Goal: Use online tool/utility

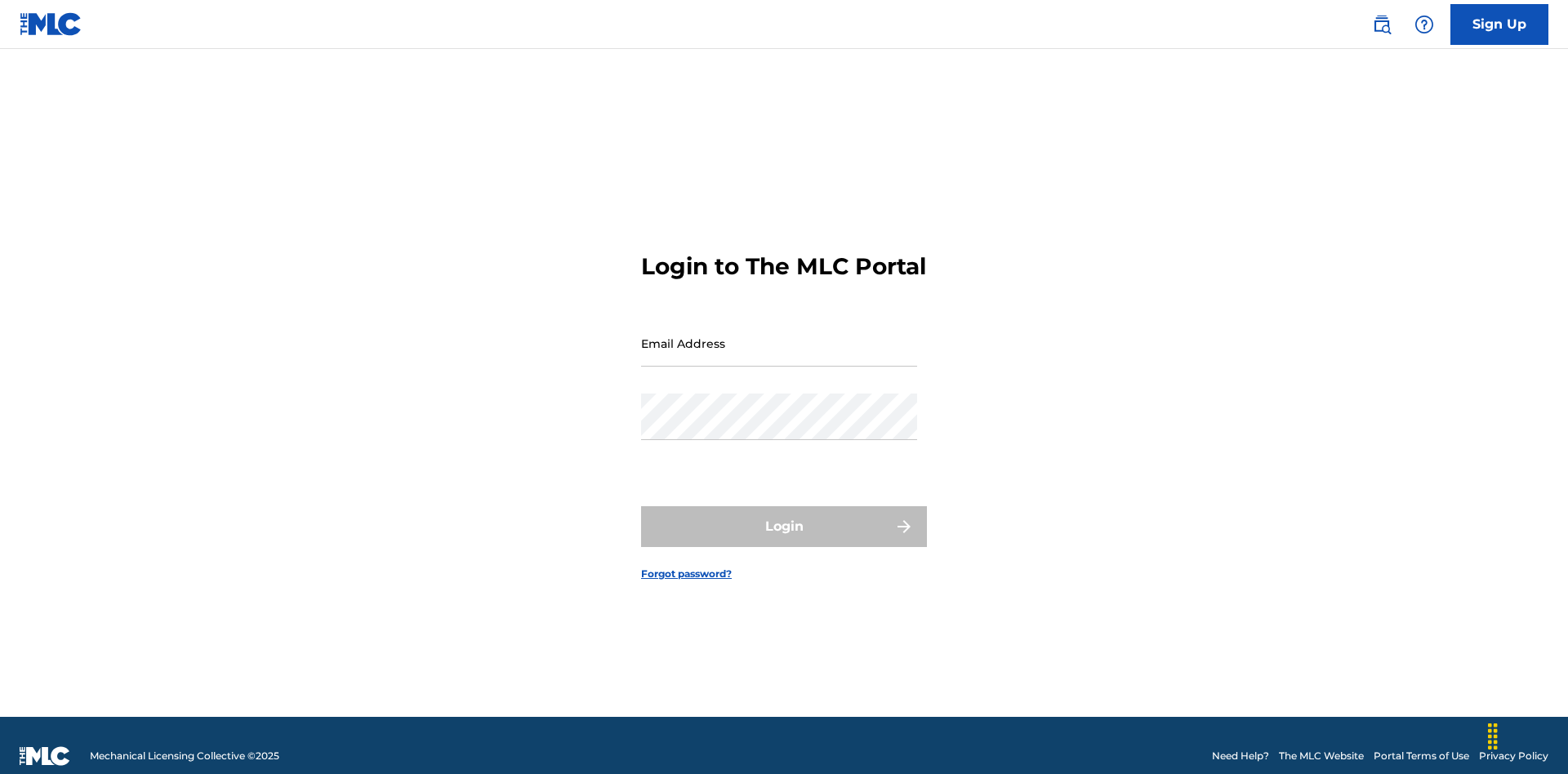
scroll to position [21, 0]
click at [779, 335] on input "Email Address" at bounding box center [779, 343] width 276 height 46
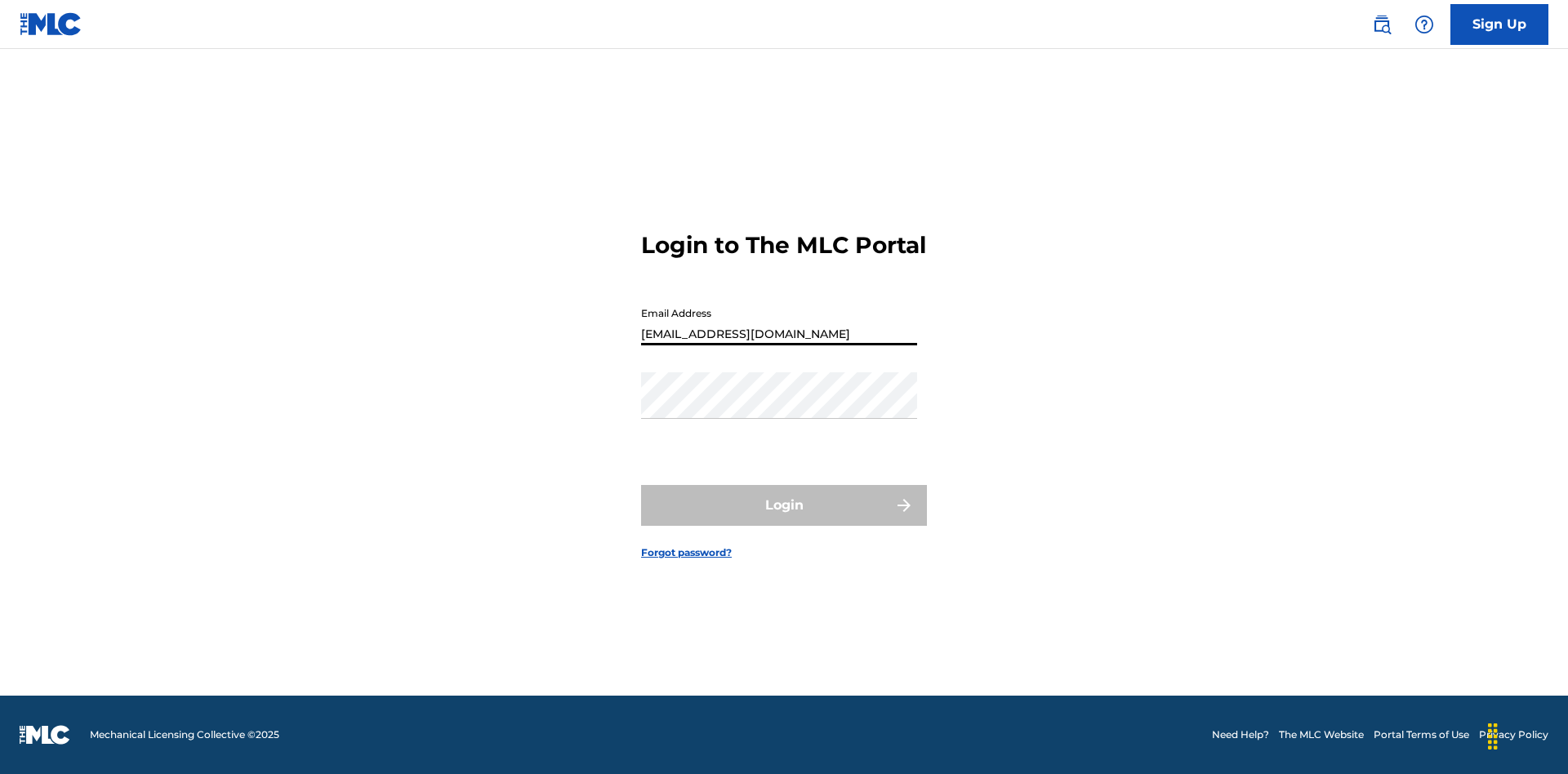
type input "[EMAIL_ADDRESS][DOMAIN_NAME]"
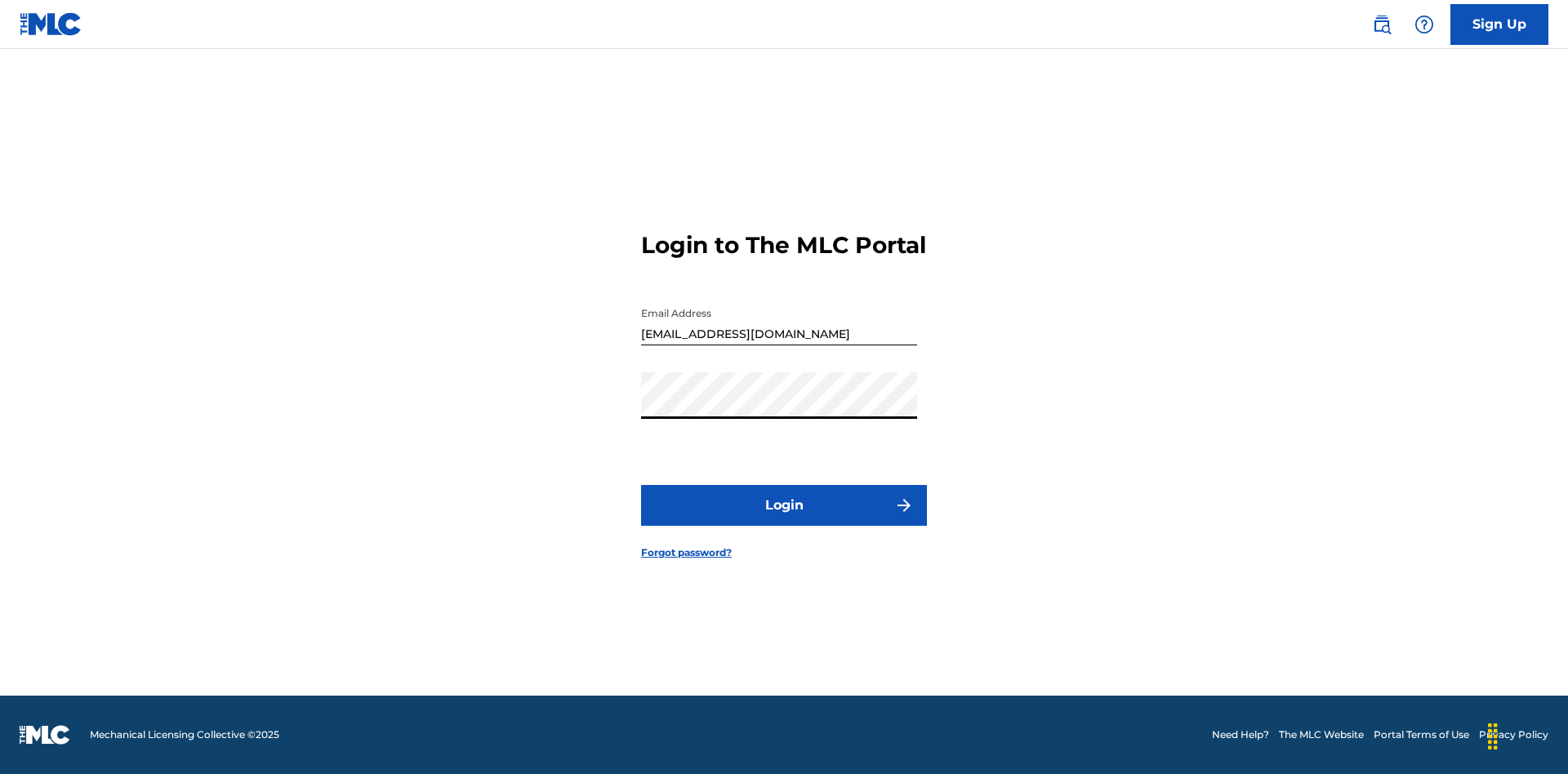
click at [784, 519] on button "Login" at bounding box center [784, 505] width 286 height 41
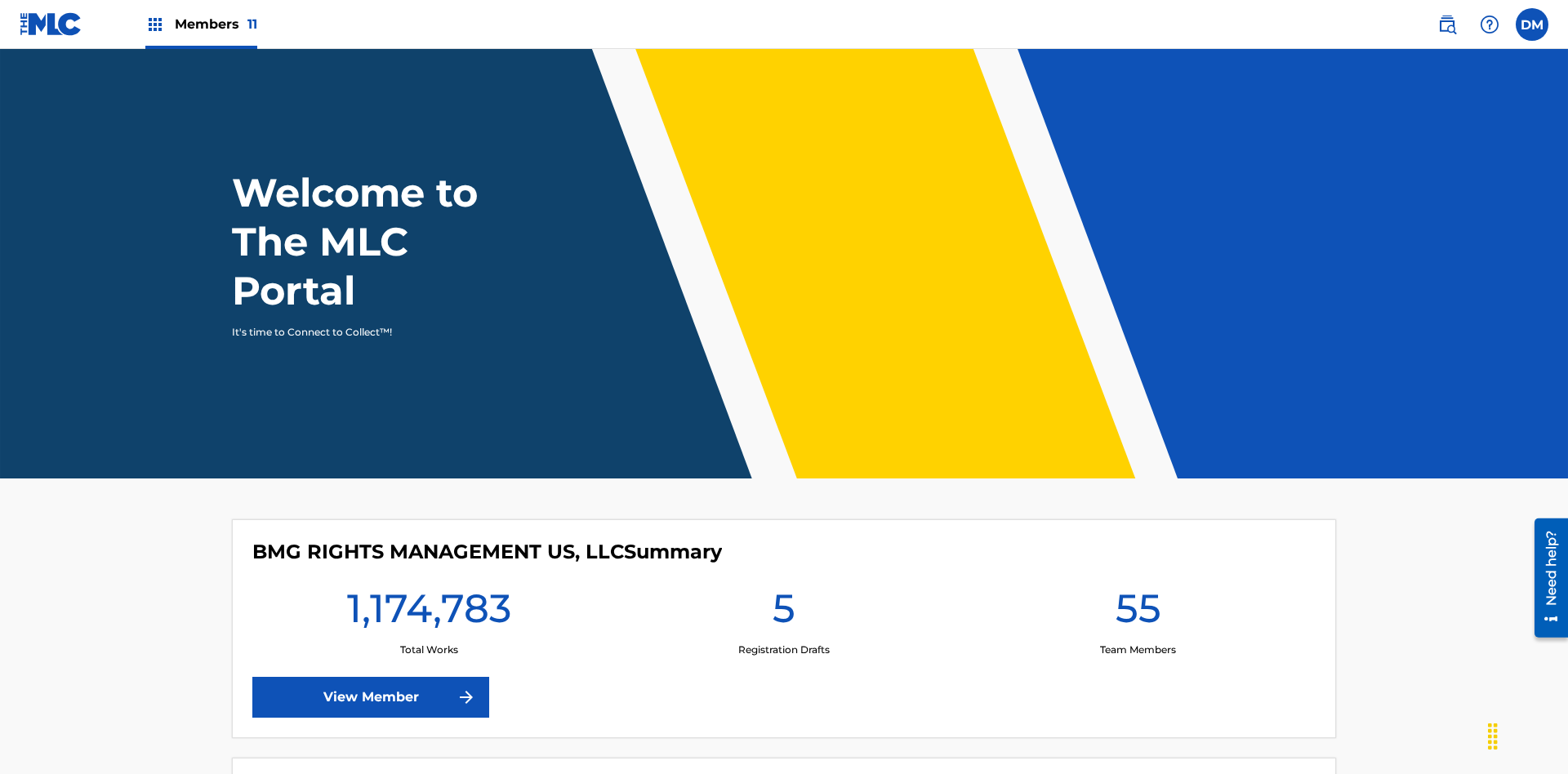
click at [201, 24] on span "Members 11" at bounding box center [216, 24] width 82 height 19
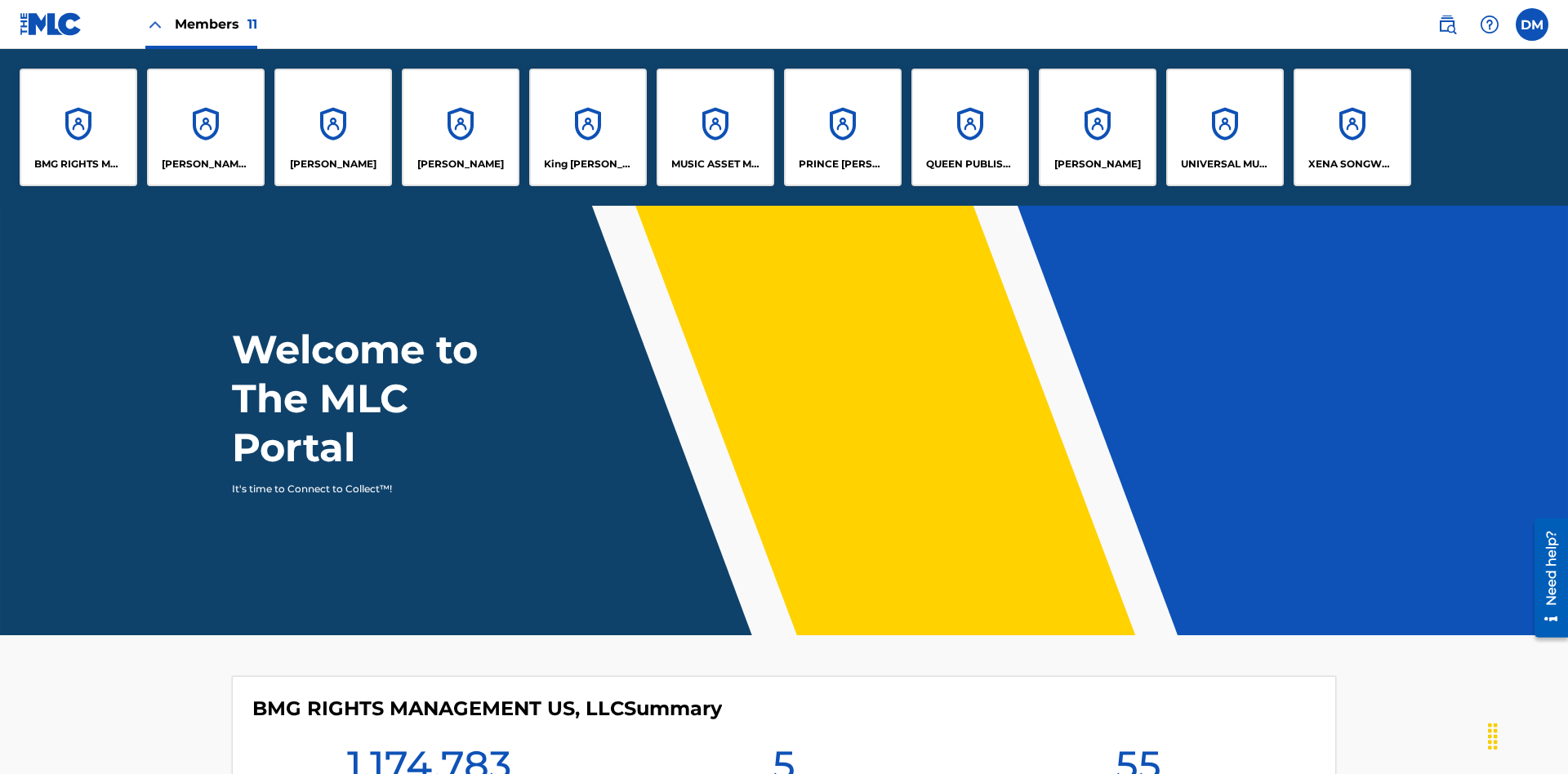
click at [79, 164] on p "BMG RIGHTS MANAGEMENT US, LLC" at bounding box center [79, 163] width 89 height 15
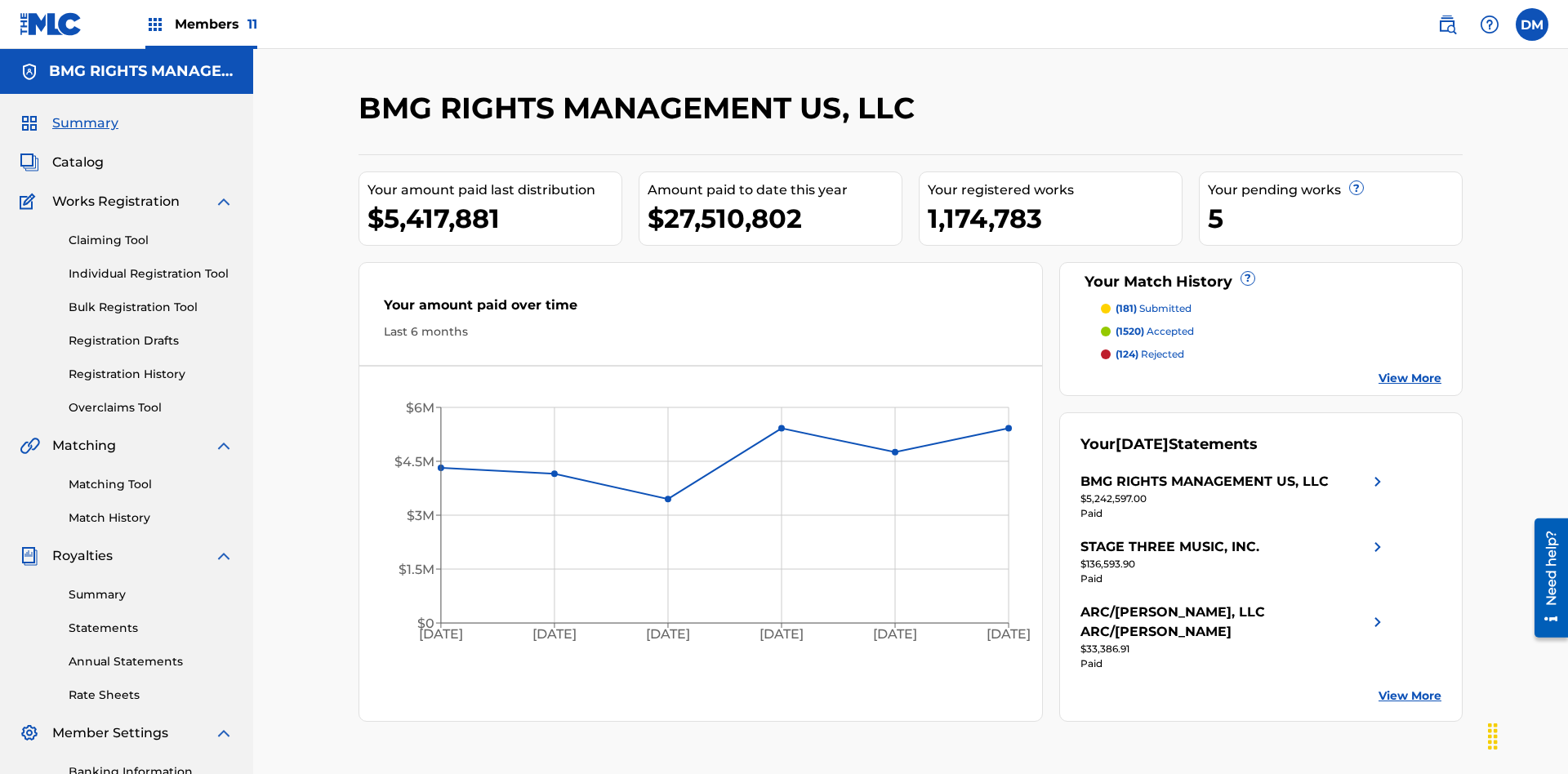
click at [151, 399] on link "Overclaims Tool" at bounding box center [151, 408] width 165 height 17
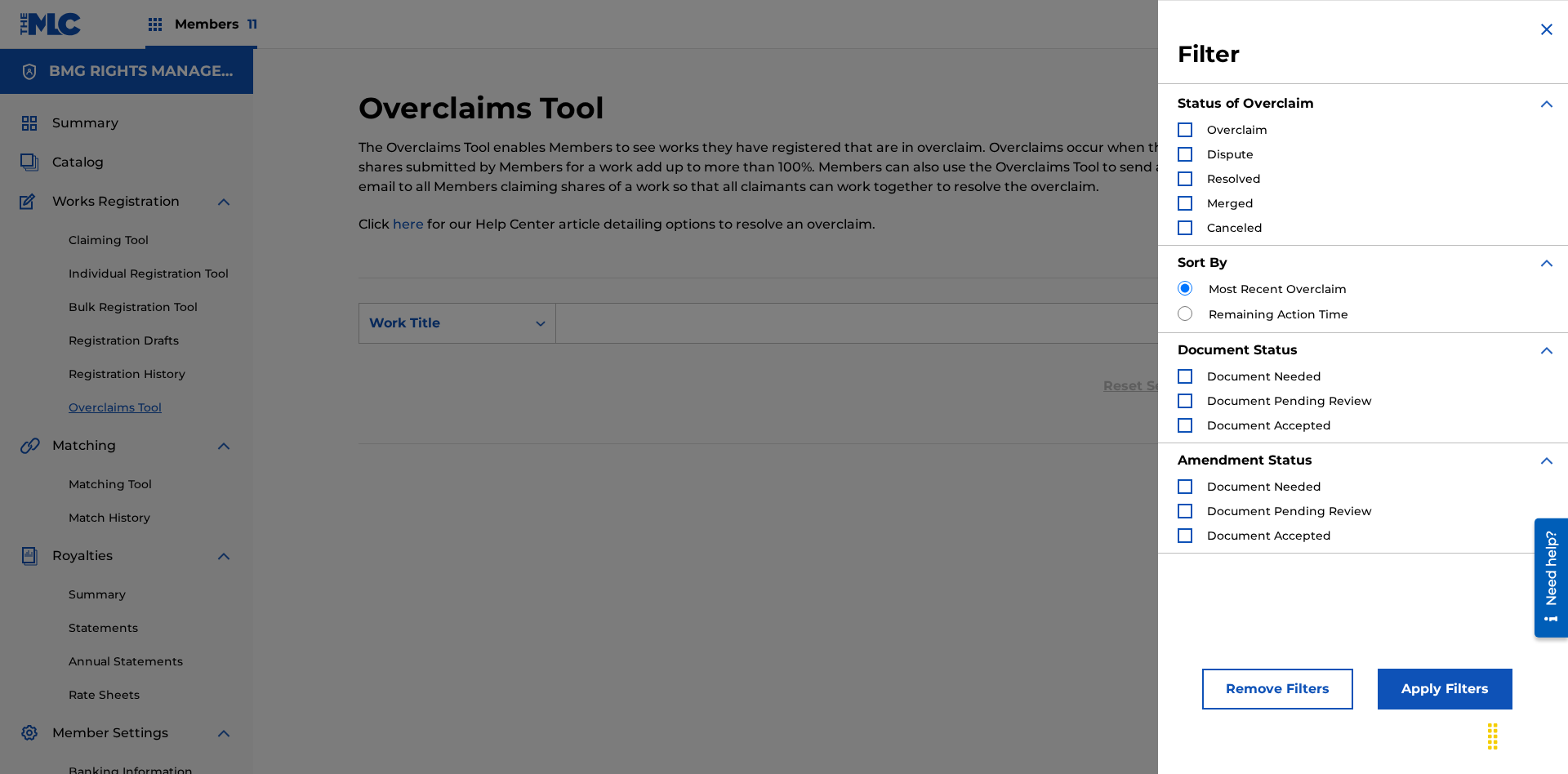
click at [1185, 130] on div "Search Form" at bounding box center [1185, 129] width 15 height 15
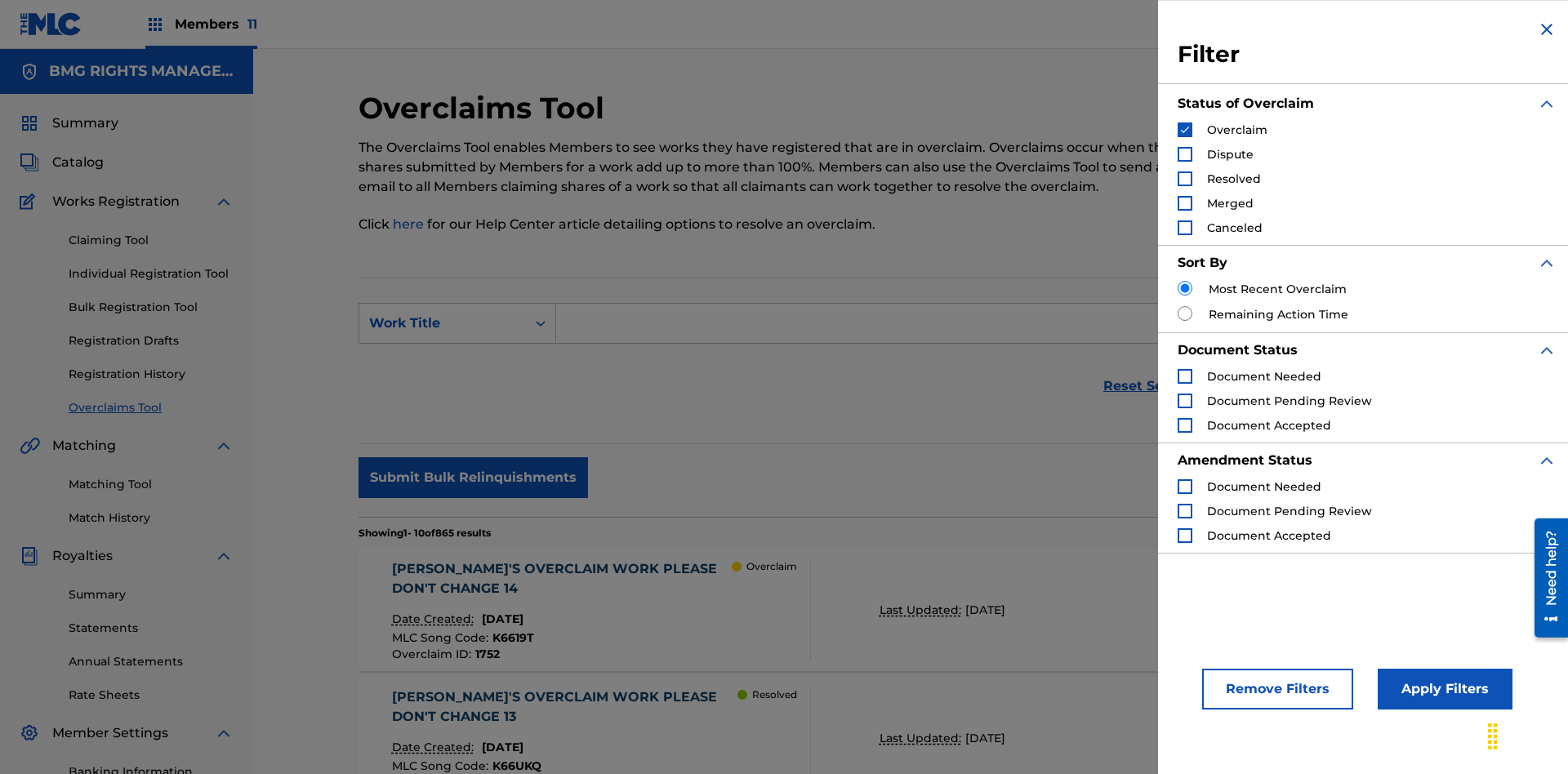
scroll to position [515, 0]
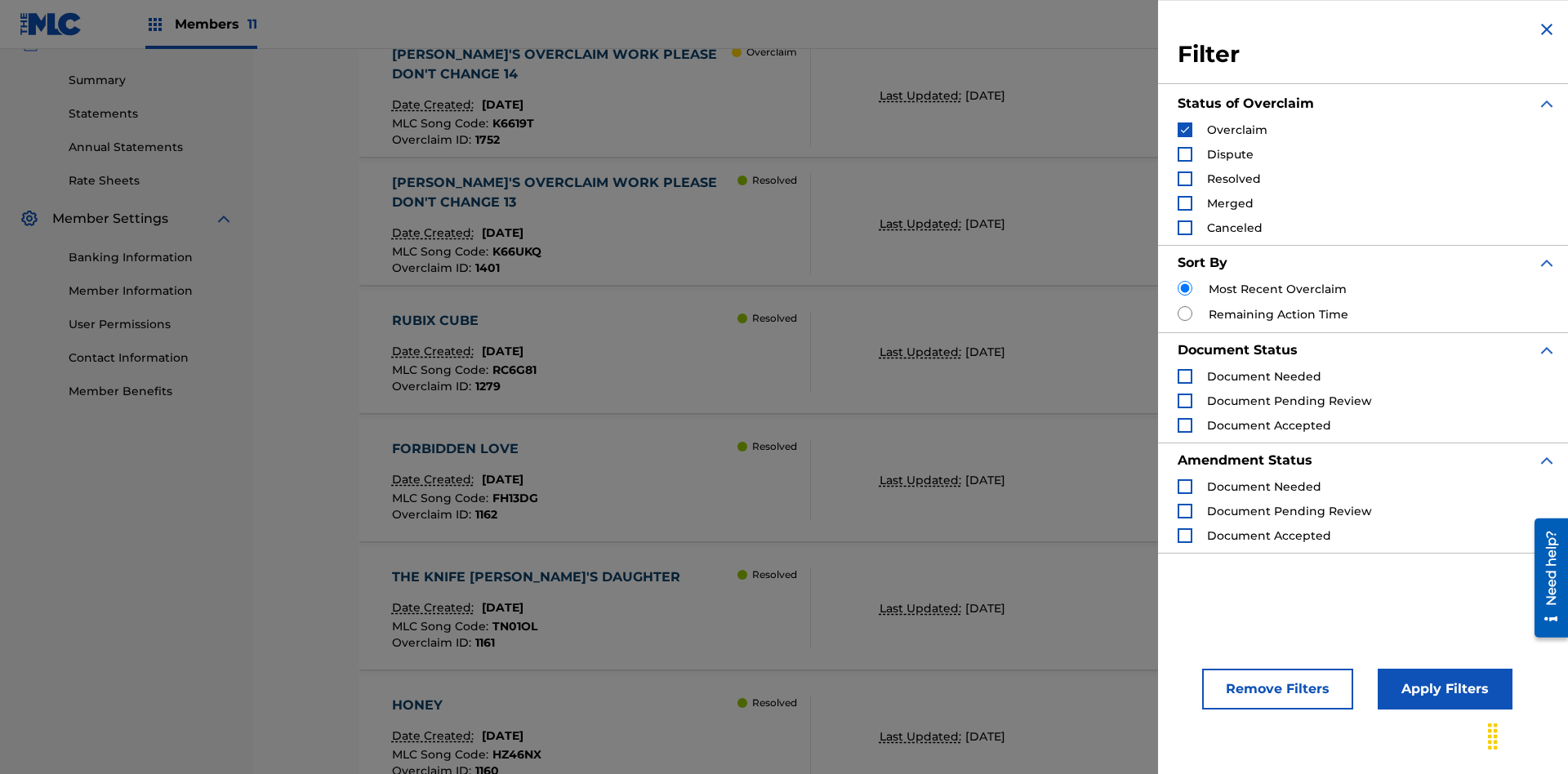
click at [1442, 689] on button "Apply Filters" at bounding box center [1446, 689] width 135 height 41
